Goal: Find specific page/section: Find specific page/section

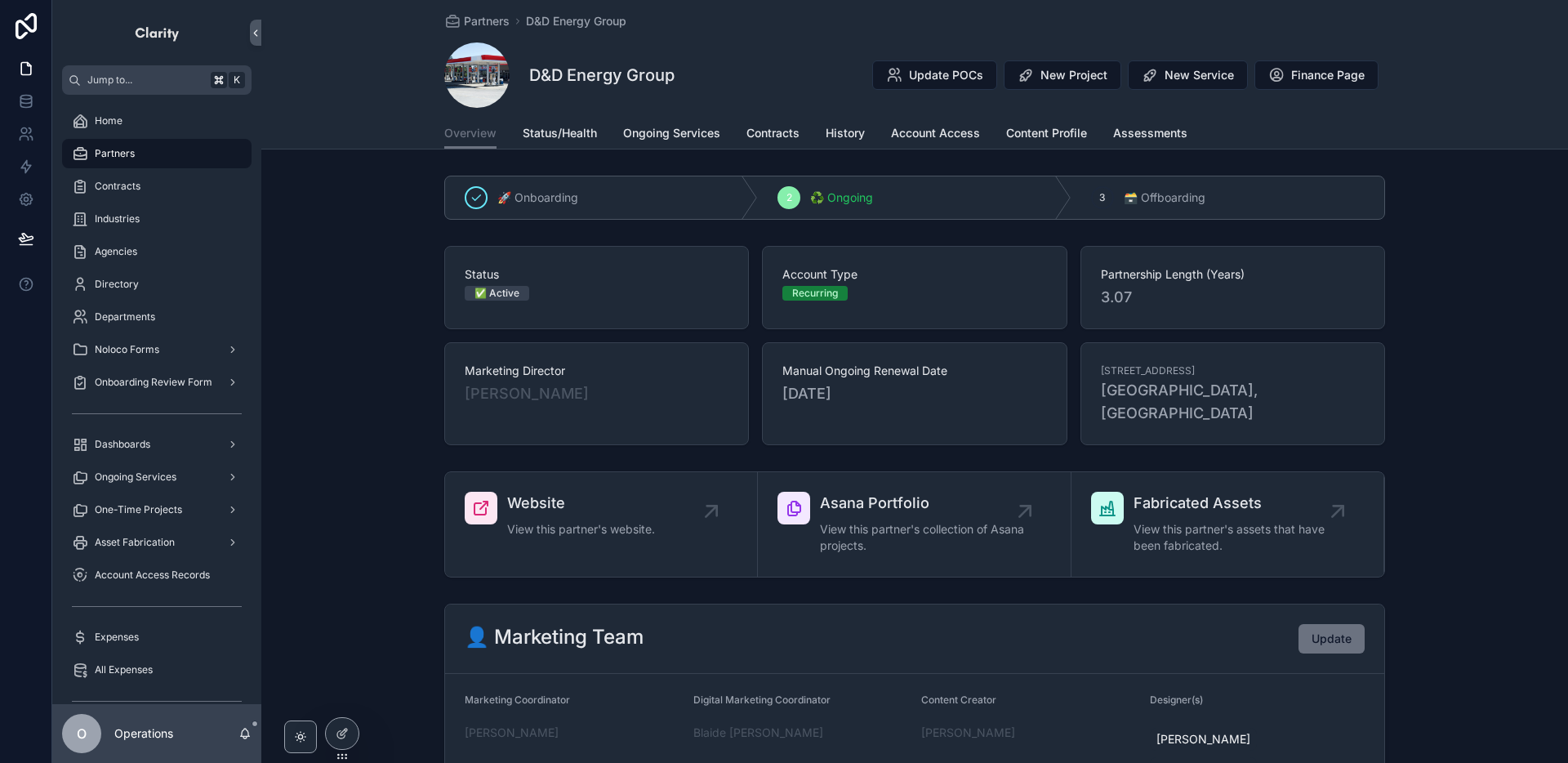
scroll to position [1452, 0]
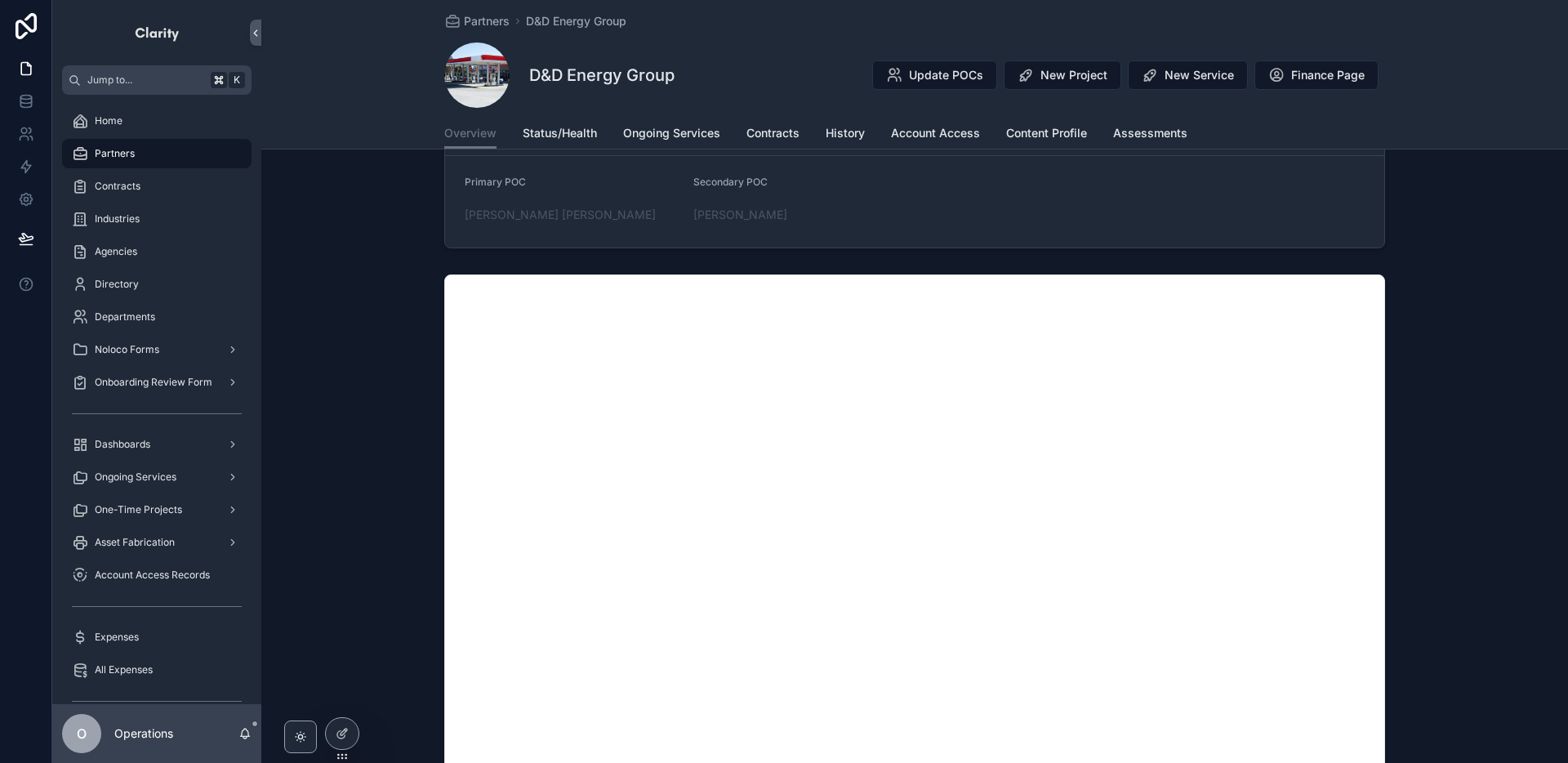
click at [505, 31] on div "Partners D&D Energy Group D&D Energy Group Update POCs New Project New Service …" at bounding box center [914, 58] width 941 height 118
click at [500, 27] on span "Partners" at bounding box center [487, 20] width 46 height 16
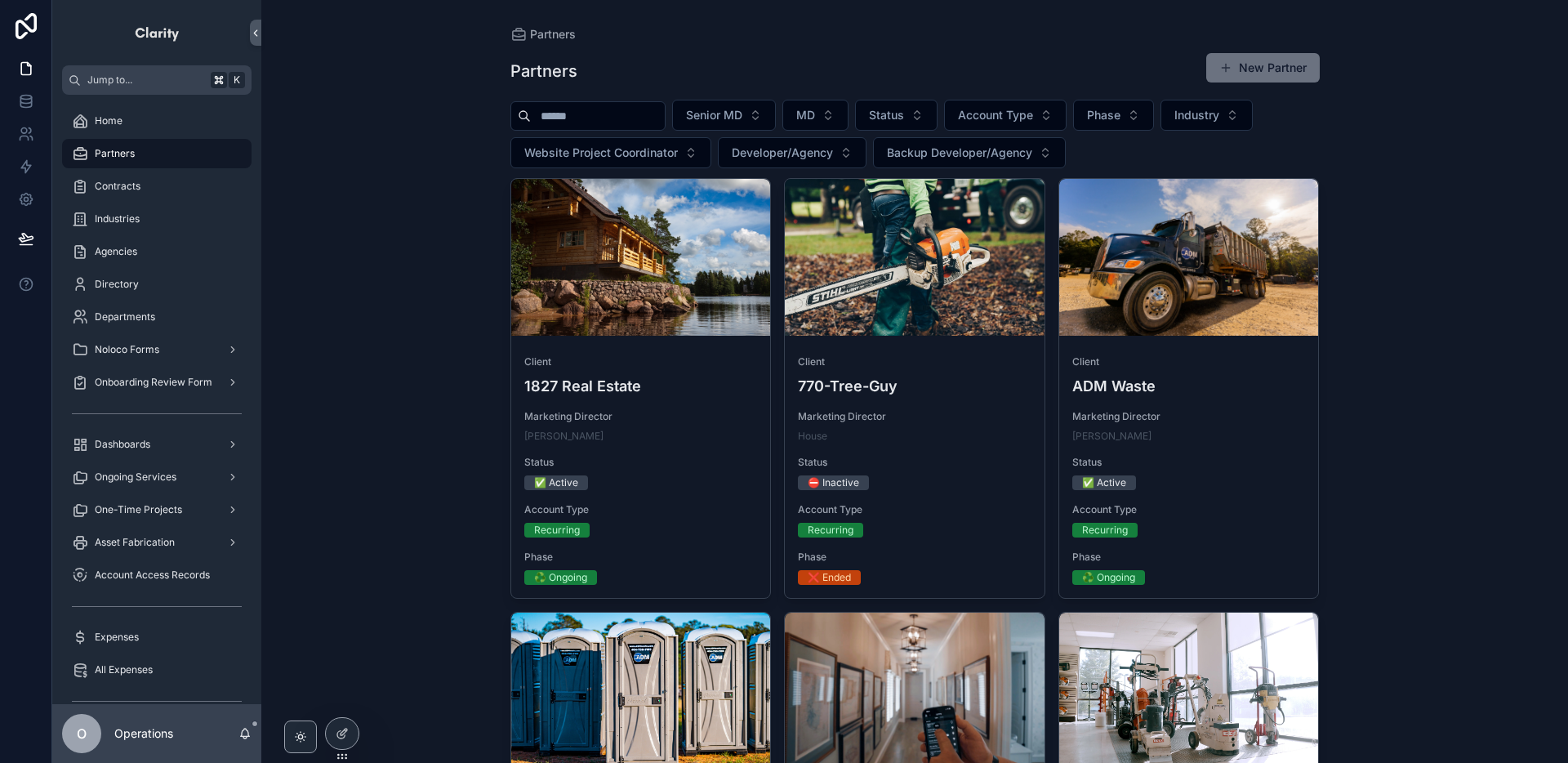
click at [544, 119] on input "scrollable content" at bounding box center [598, 115] width 134 height 23
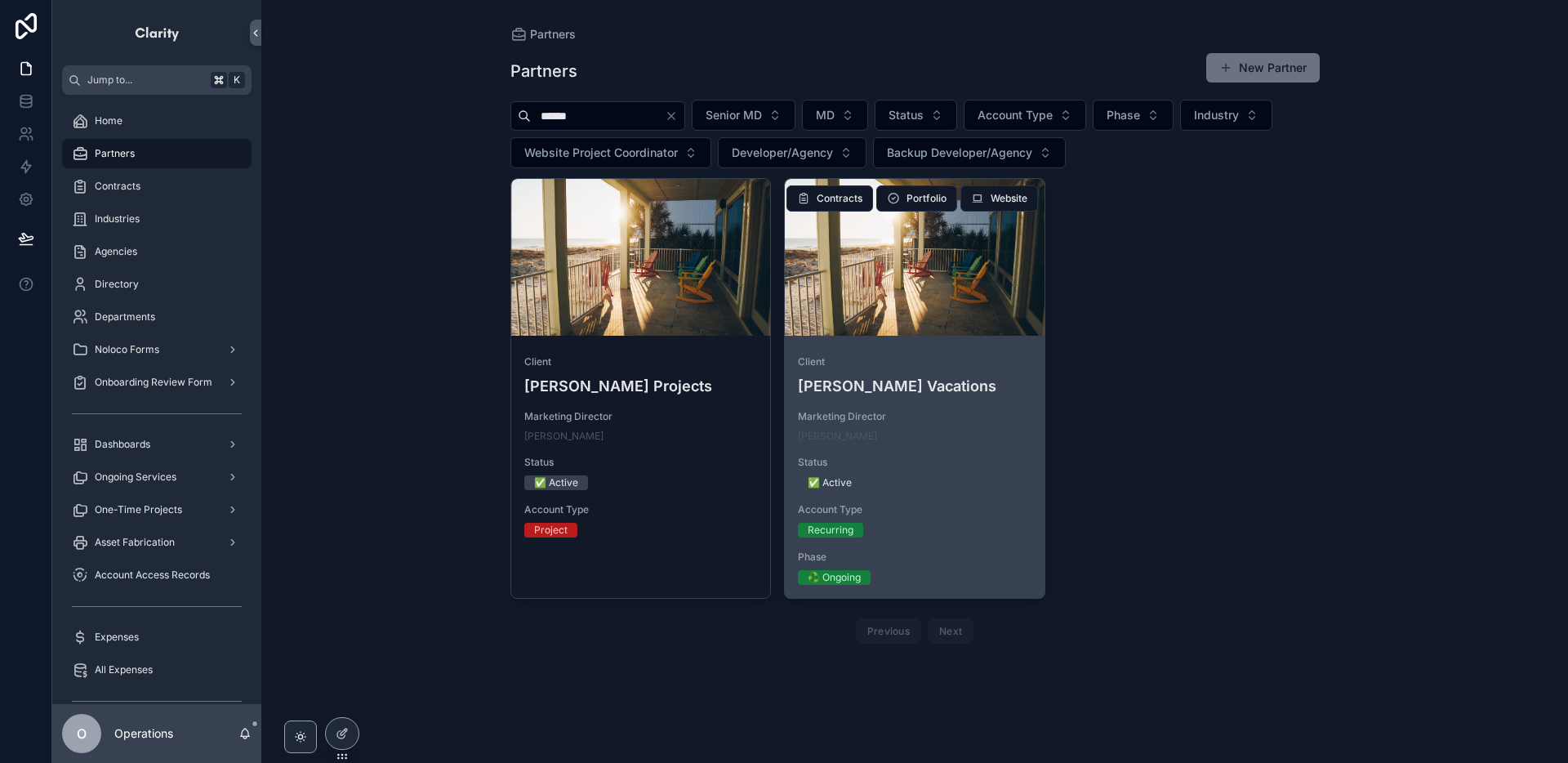
type input "******"
click at [835, 315] on div "scrollable content" at bounding box center [914, 257] width 260 height 157
